Goal: Complete application form: Complete application form

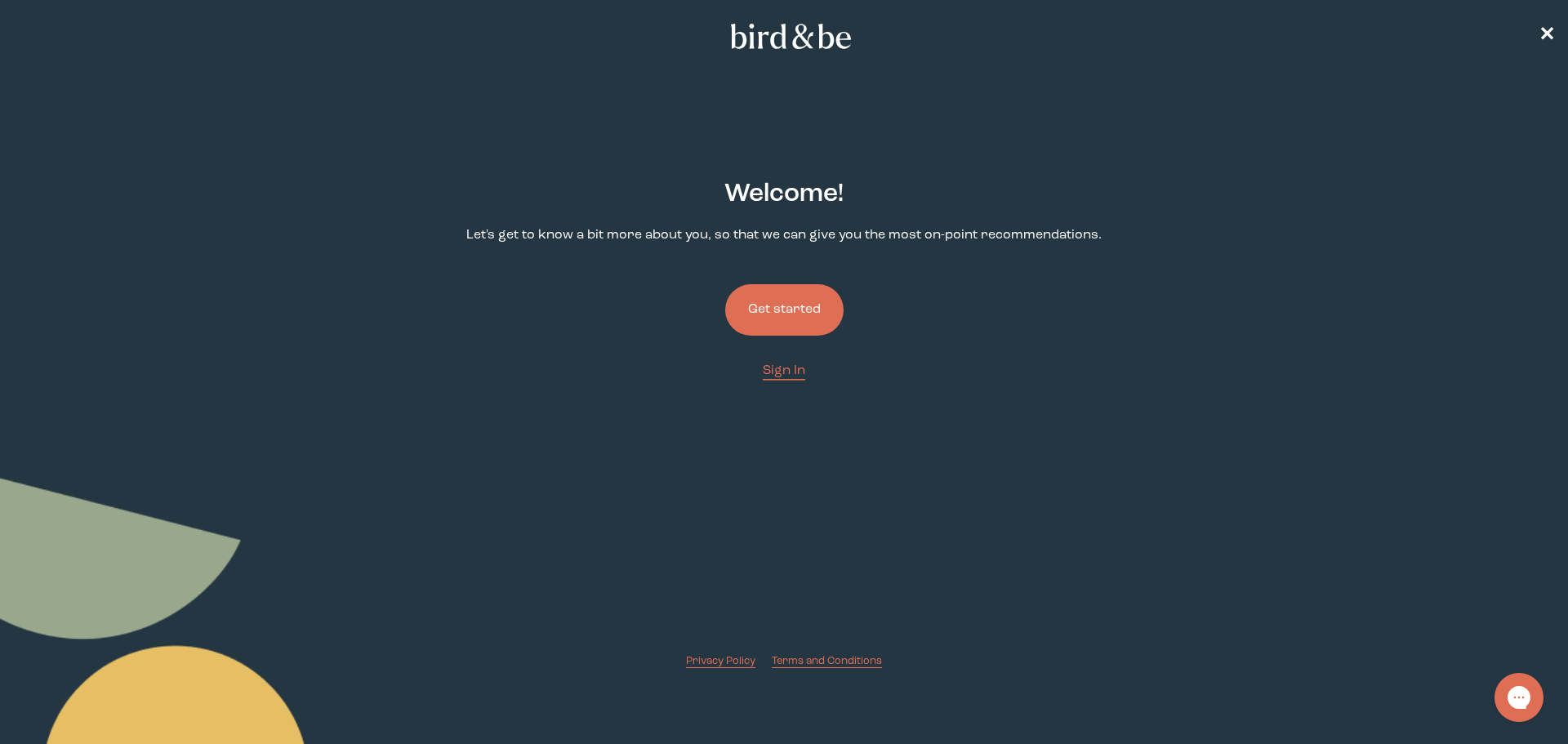
click at [800, 303] on button "Get started" at bounding box center [785, 309] width 118 height 52
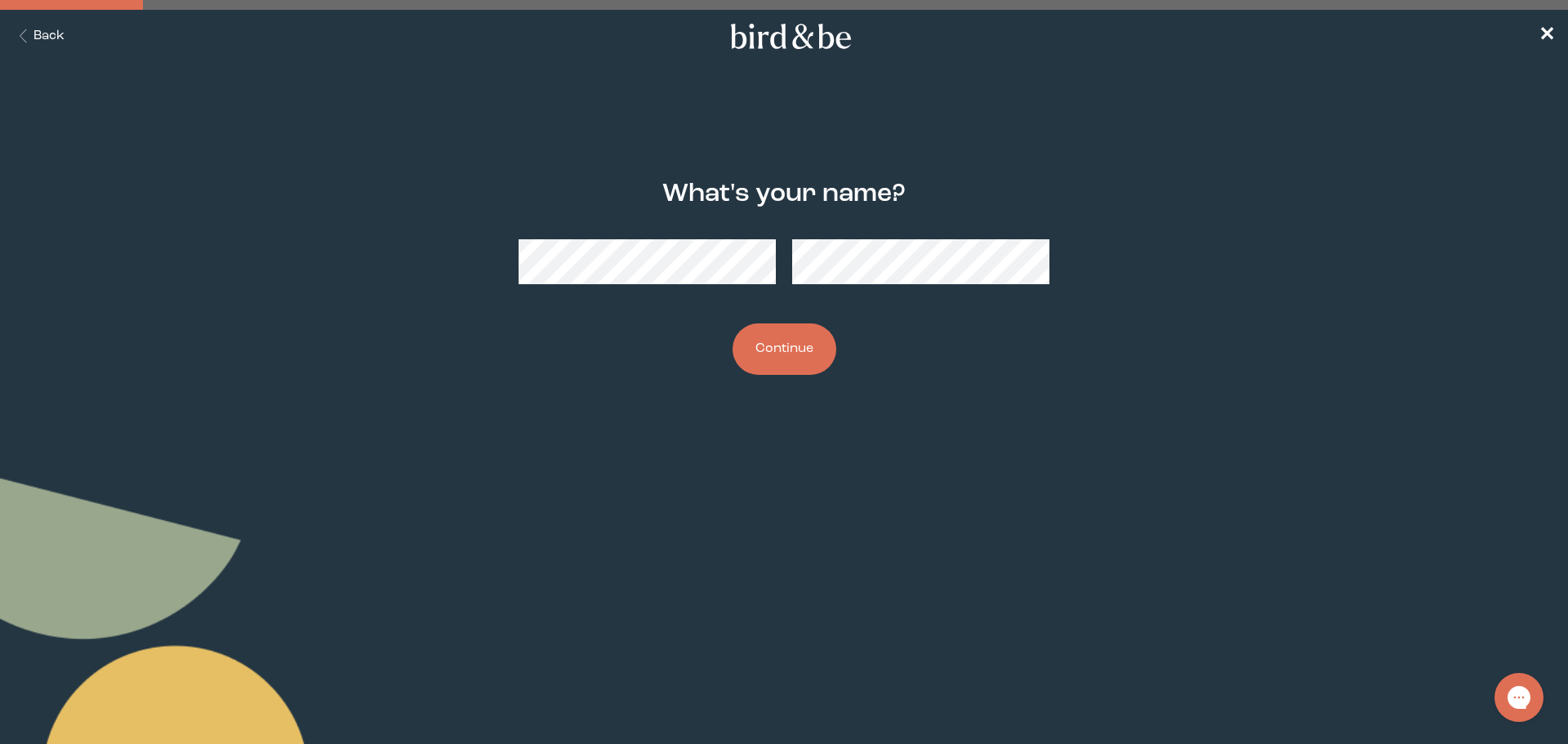
click at [780, 351] on button "Continue" at bounding box center [785, 349] width 104 height 52
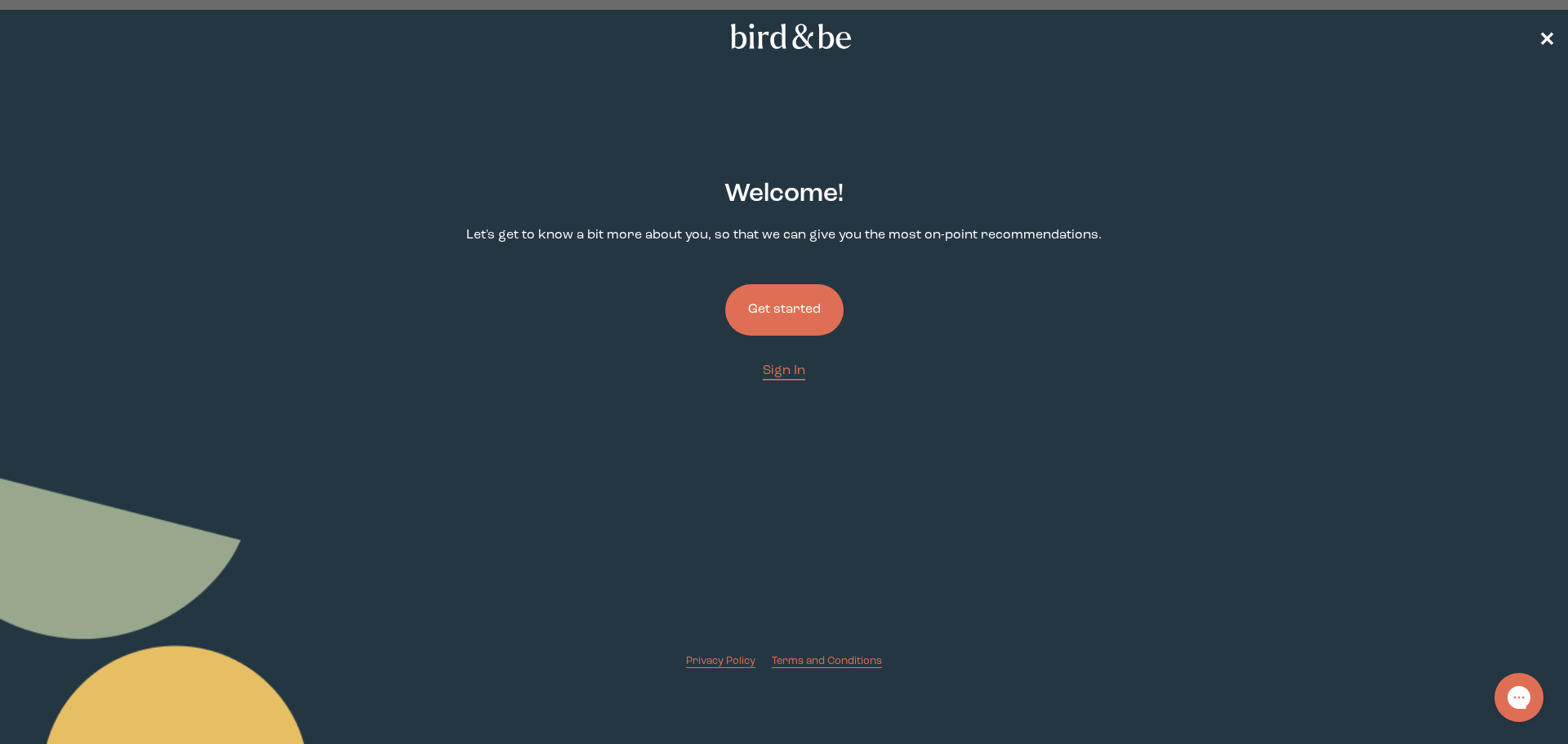
click at [1542, 31] on span "✕" at bounding box center [1547, 37] width 16 height 20
